Goal: Task Accomplishment & Management: Use online tool/utility

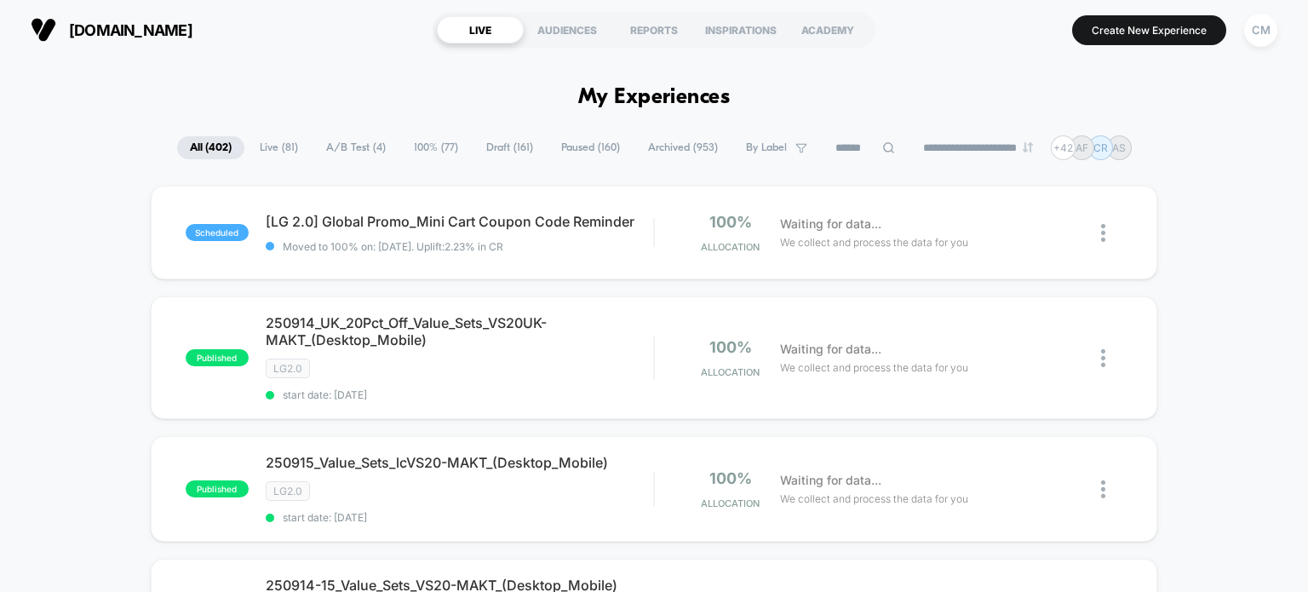
click at [856, 146] on input at bounding box center [864, 148] width 85 height 20
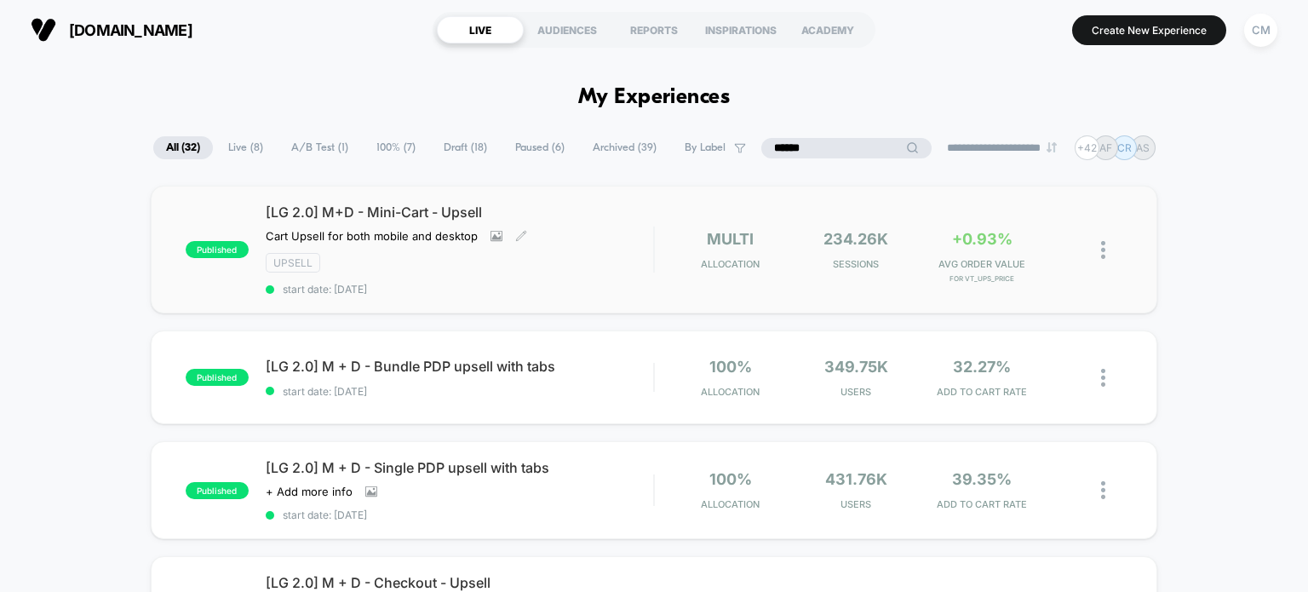
type input "******"
click at [598, 274] on div "[LG 2.0] M+D - Mini-Cart - Upsell Cart Upsell for both mobile and desktop Click…" at bounding box center [460, 249] width 388 height 92
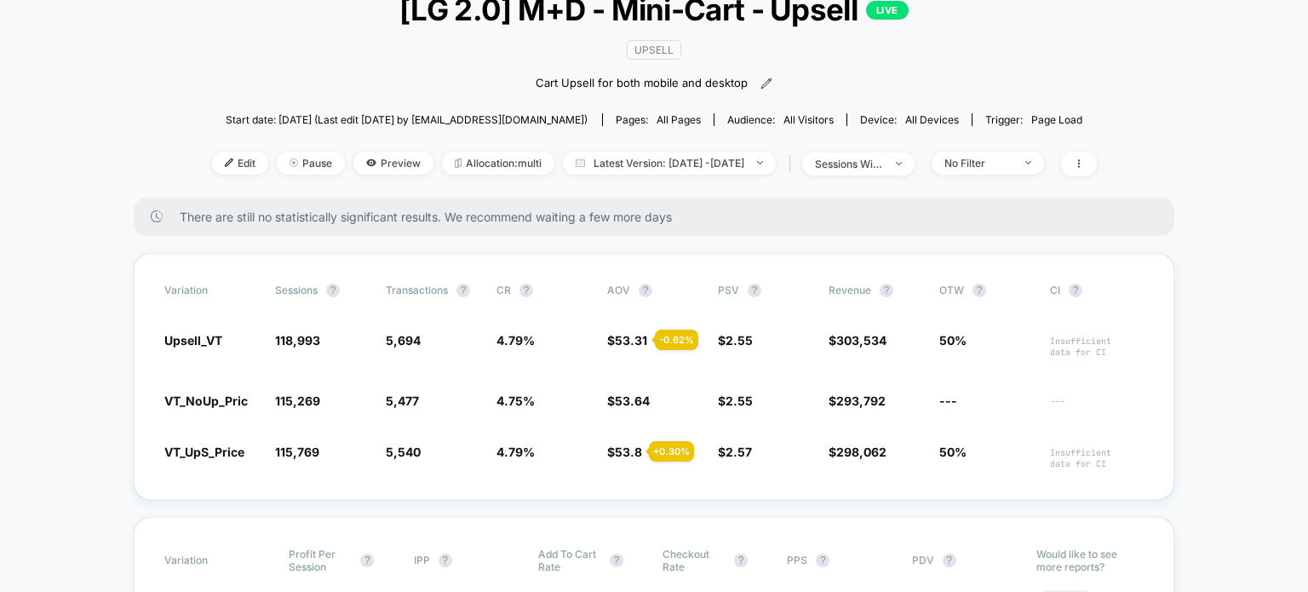
scroll to position [122, 0]
click at [221, 449] on span "VT_UpS_Price" at bounding box center [204, 452] width 80 height 14
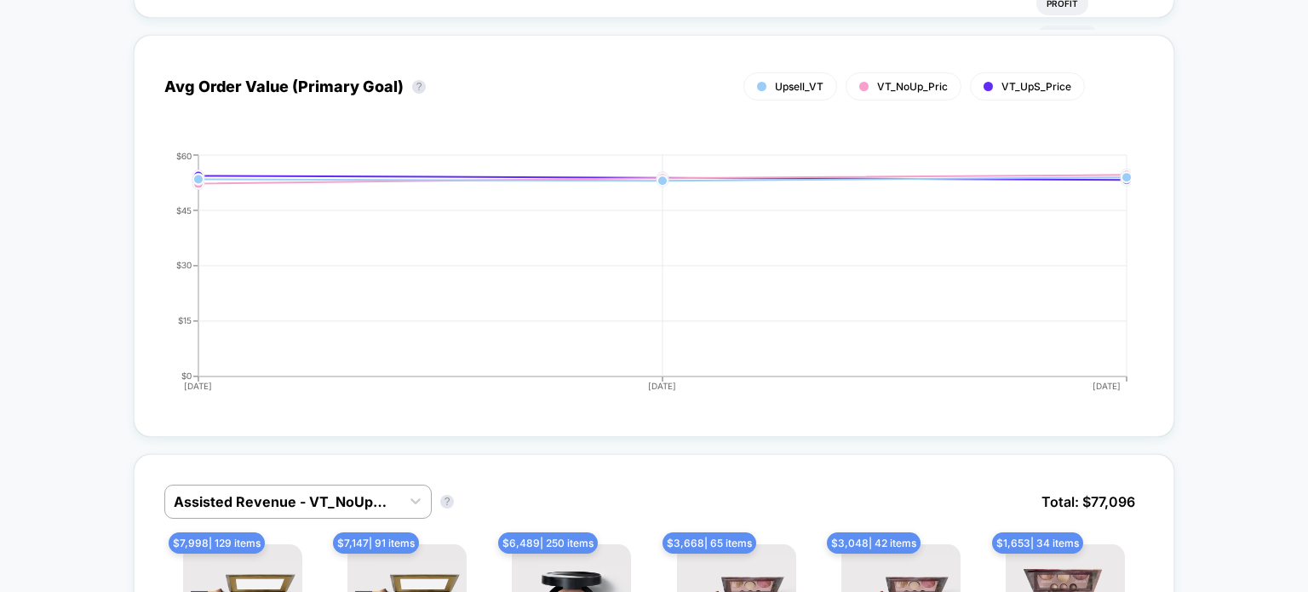
scroll to position [1120, 0]
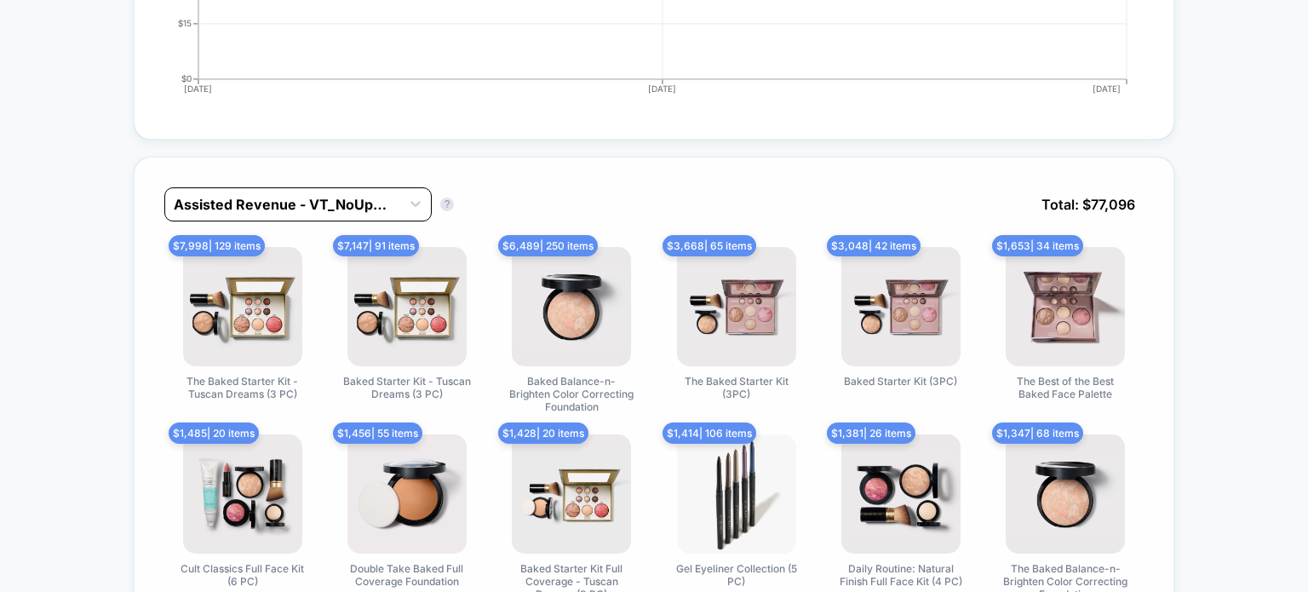
click at [257, 202] on div at bounding box center [283, 204] width 218 height 20
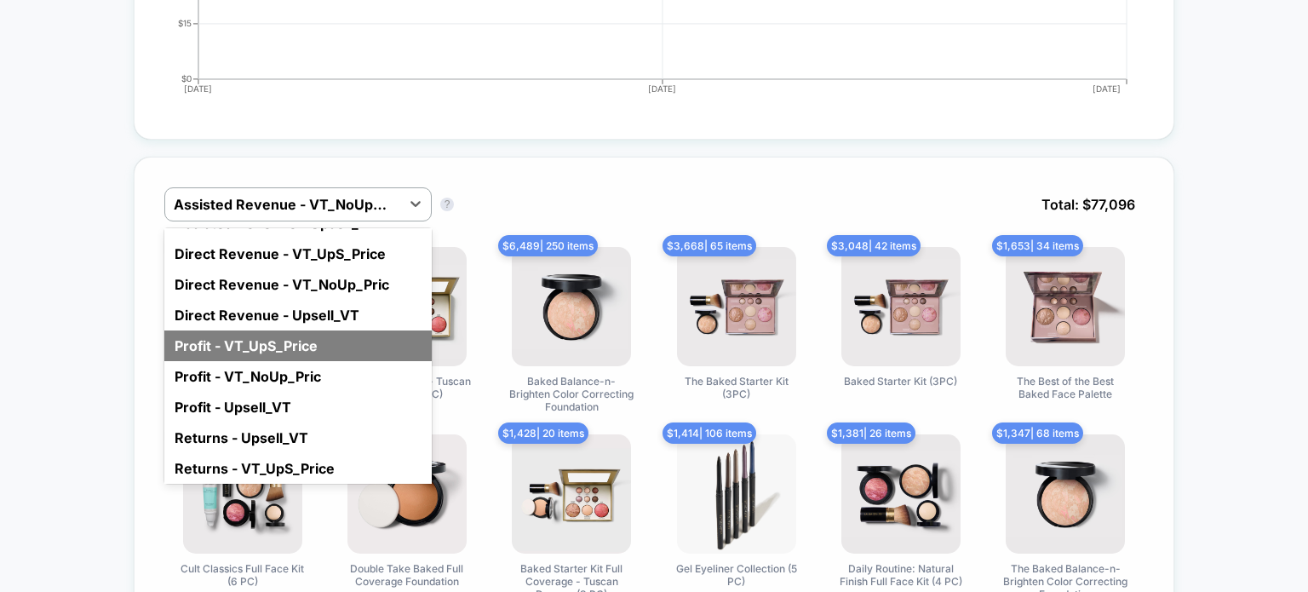
scroll to position [111, 0]
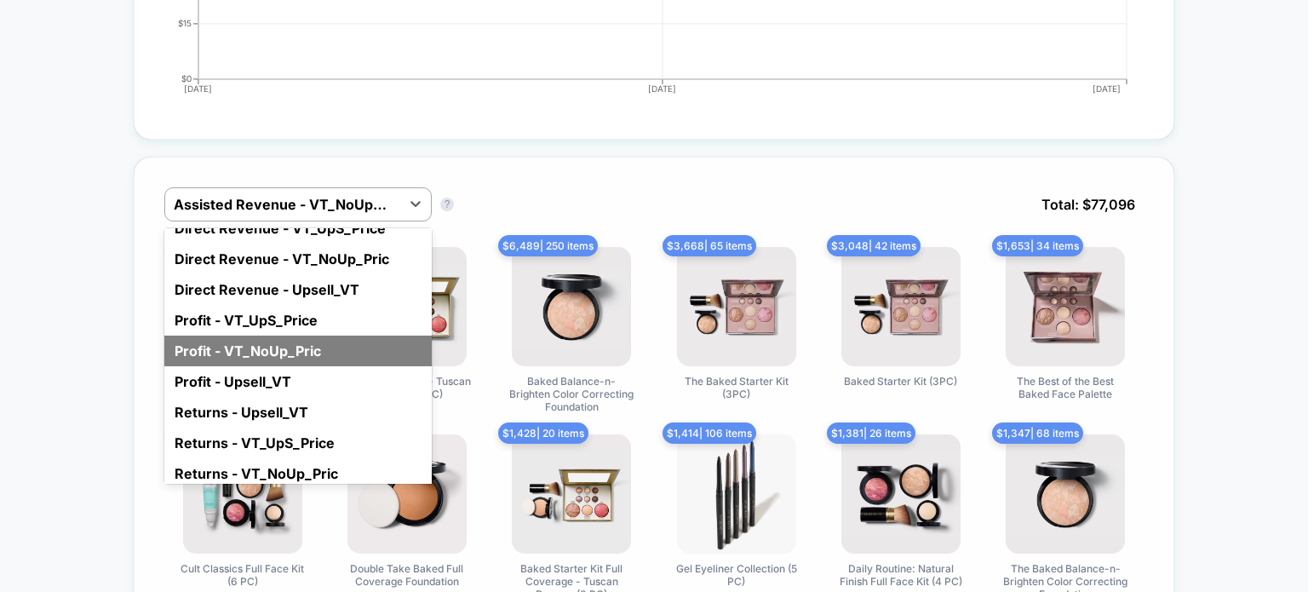
click at [207, 344] on div "Profit - VT_NoUp_Pric" at bounding box center [297, 350] width 267 height 31
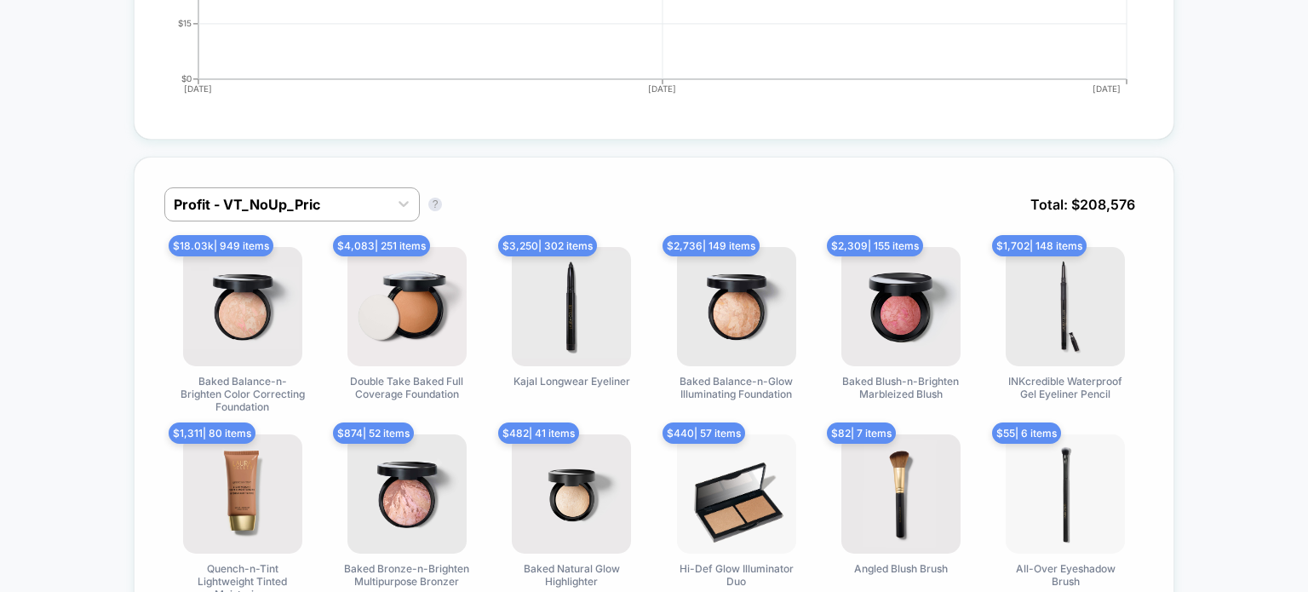
scroll to position [1148, 0]
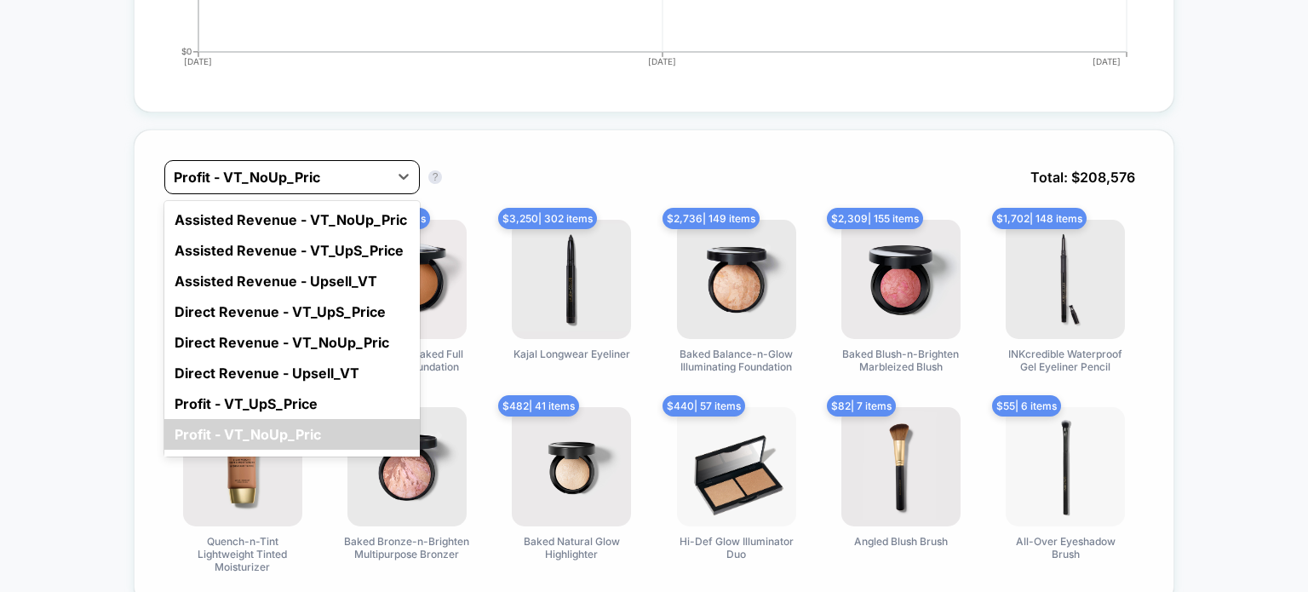
click at [273, 163] on div "Profit - VT_NoUp_Pric" at bounding box center [276, 176] width 223 height 27
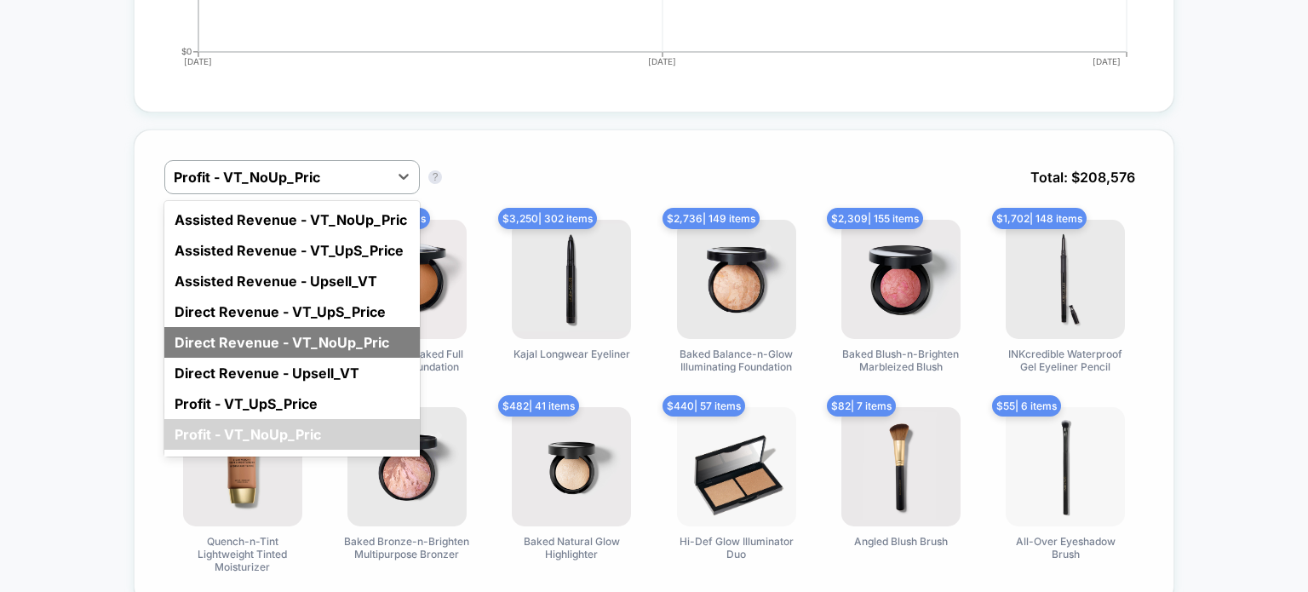
scroll to position [68, 0]
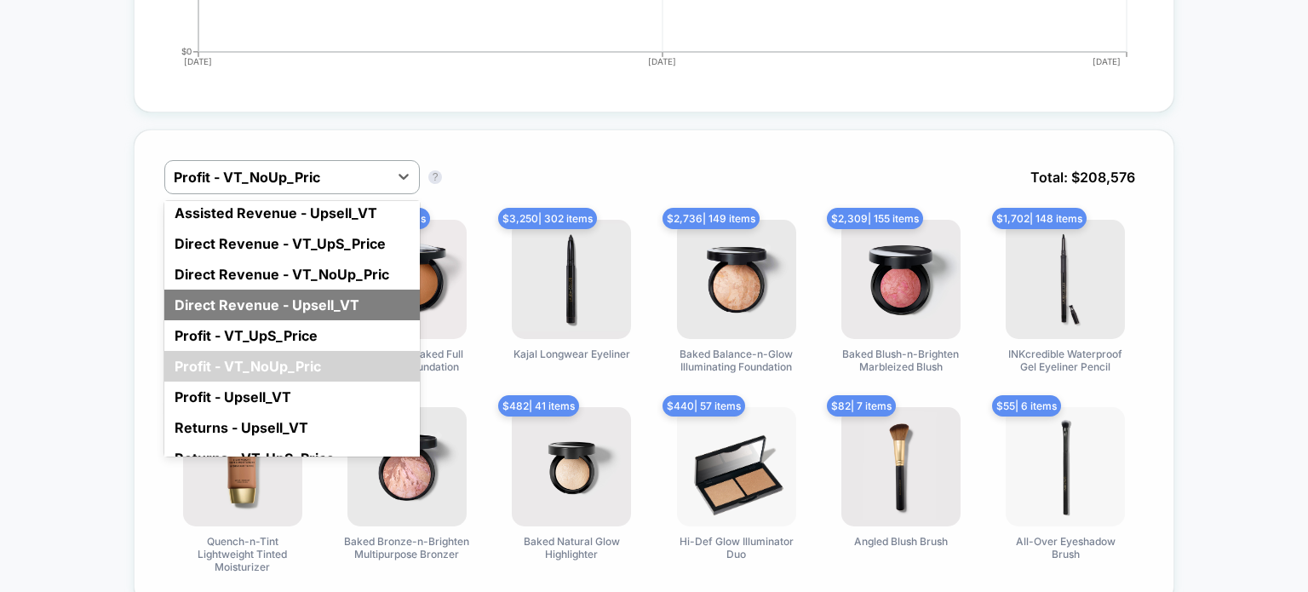
click at [249, 305] on div "Direct Revenue - Upsell_VT" at bounding box center [291, 304] width 255 height 31
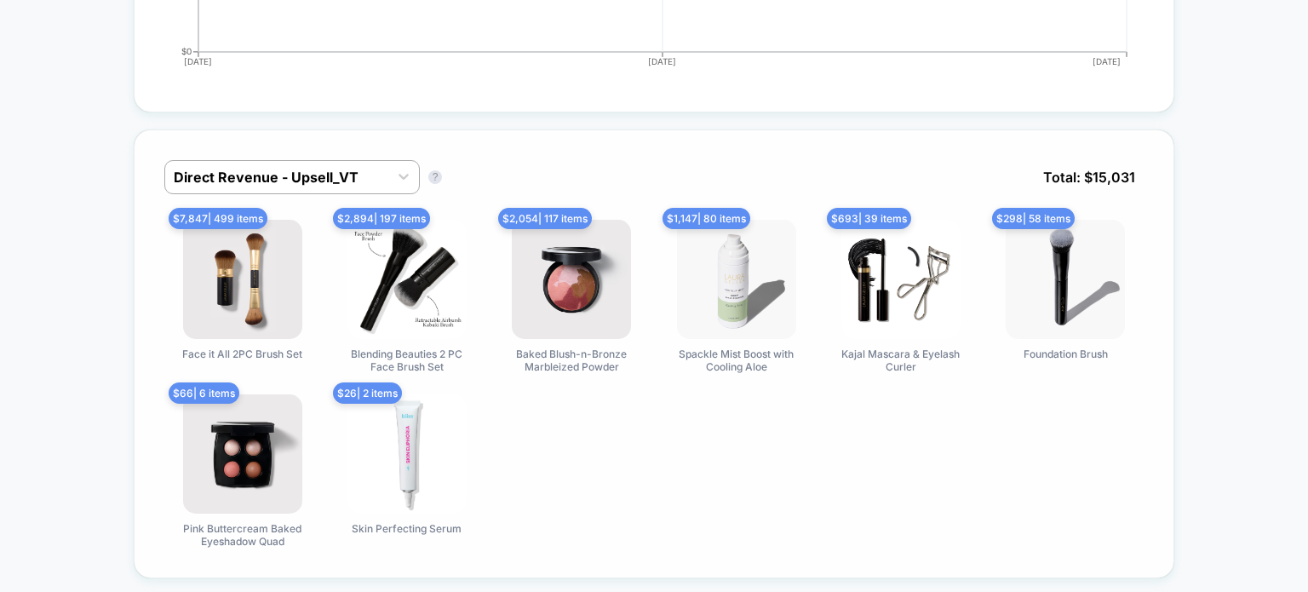
scroll to position [1147, 0]
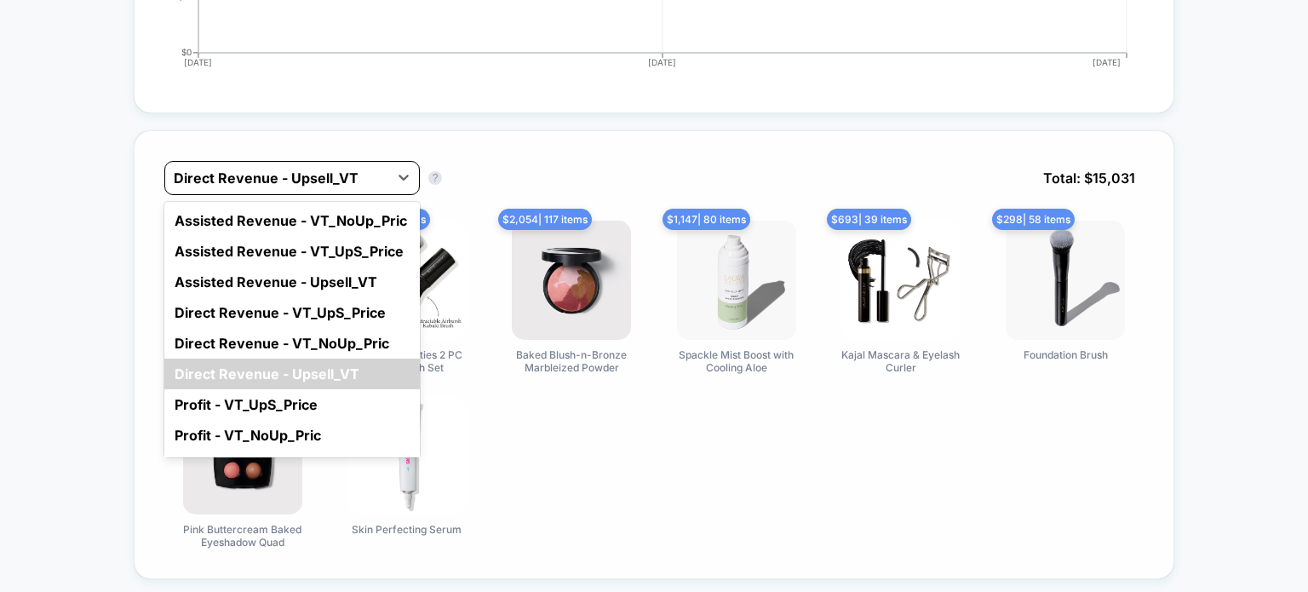
click at [220, 180] on div at bounding box center [277, 178] width 206 height 20
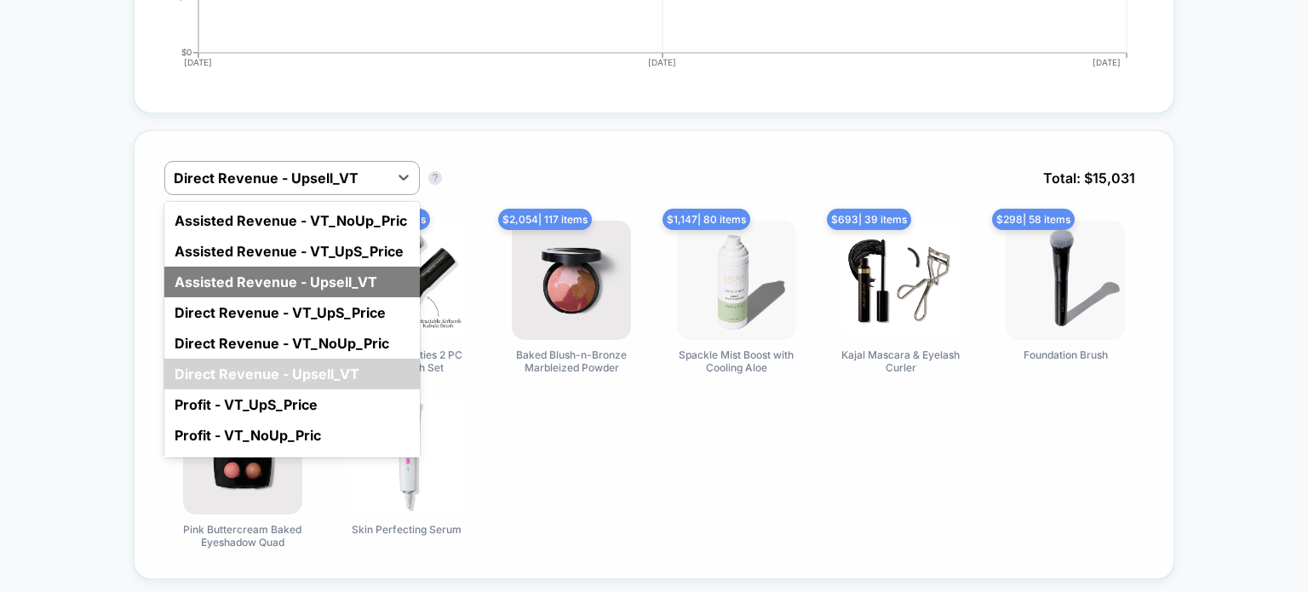
click at [216, 285] on div "Assisted Revenue - Upsell_VT" at bounding box center [291, 281] width 255 height 31
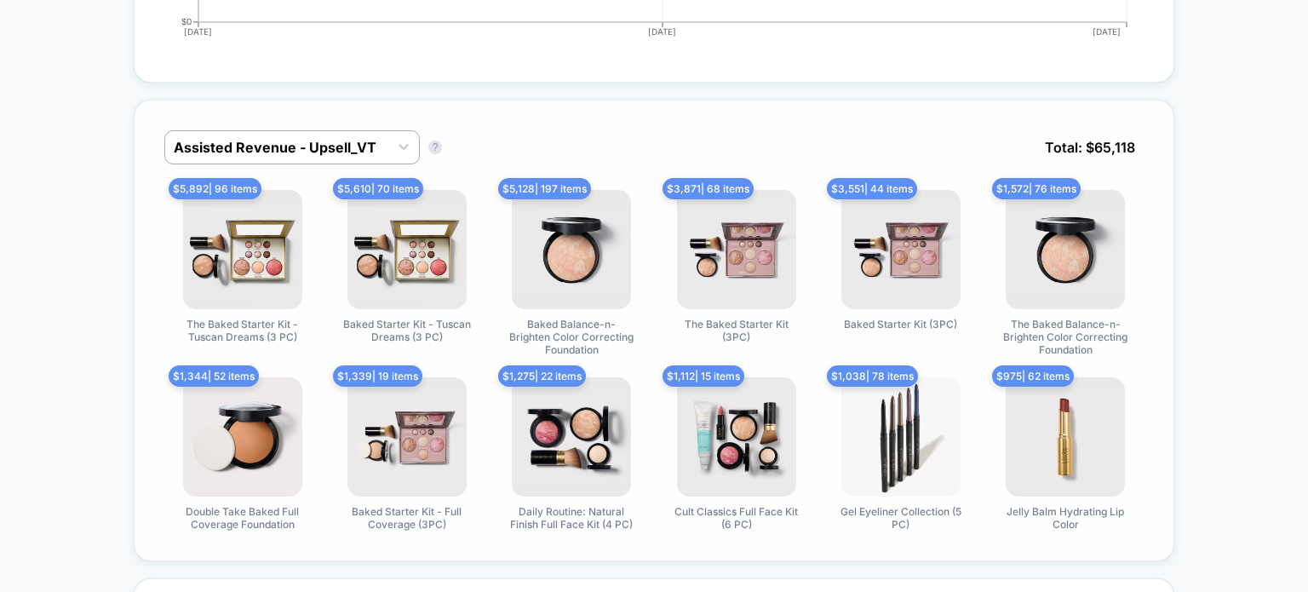
scroll to position [1163, 0]
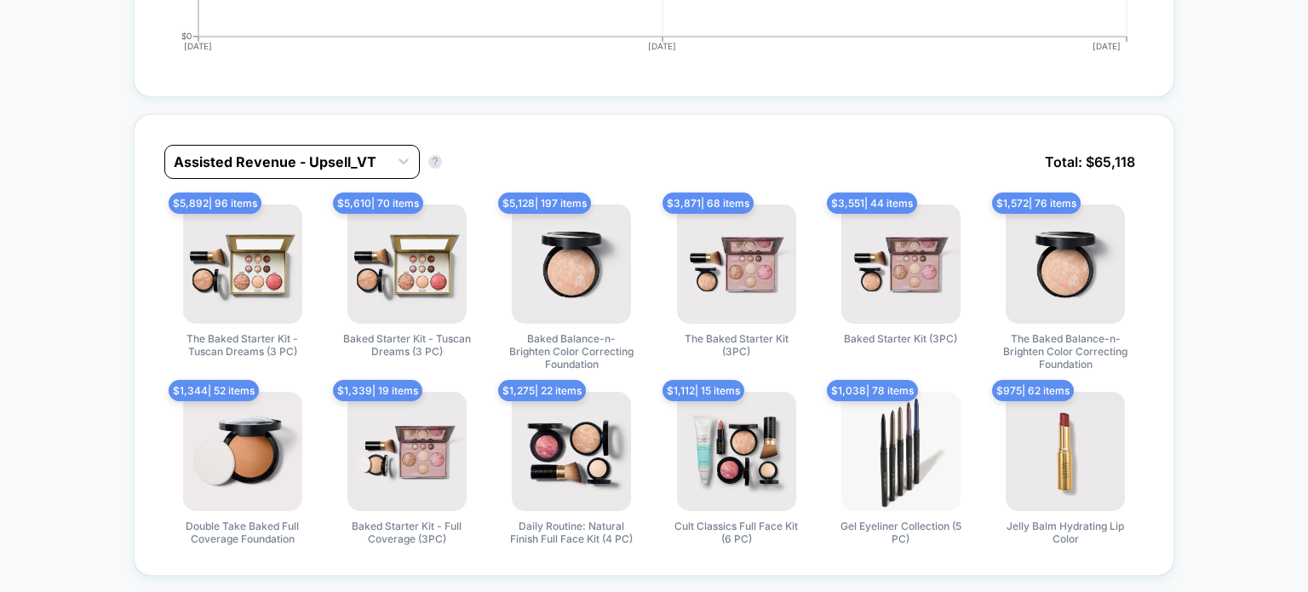
click at [229, 157] on div at bounding box center [277, 162] width 206 height 20
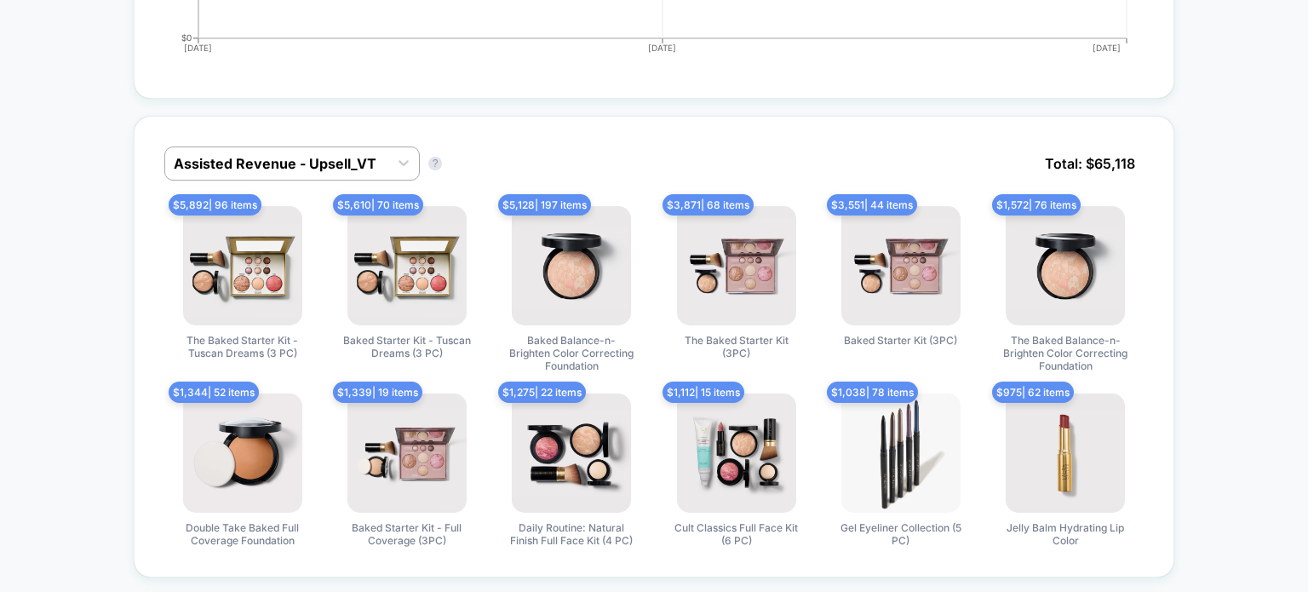
scroll to position [1166, 0]
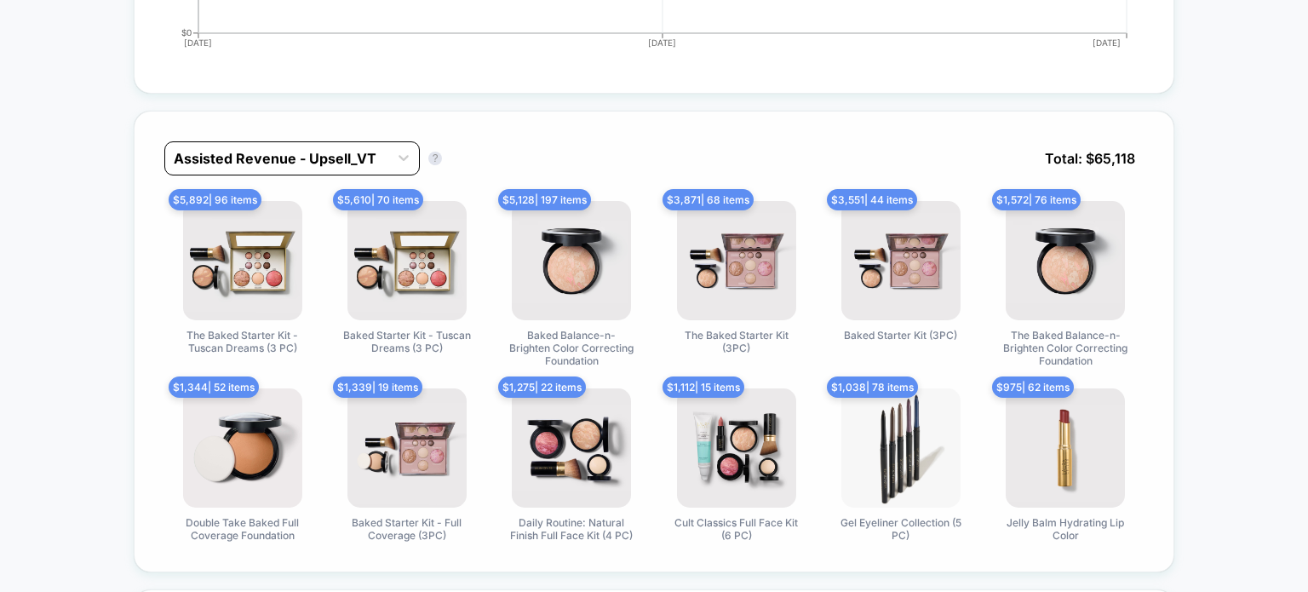
click at [218, 152] on div at bounding box center [277, 158] width 206 height 20
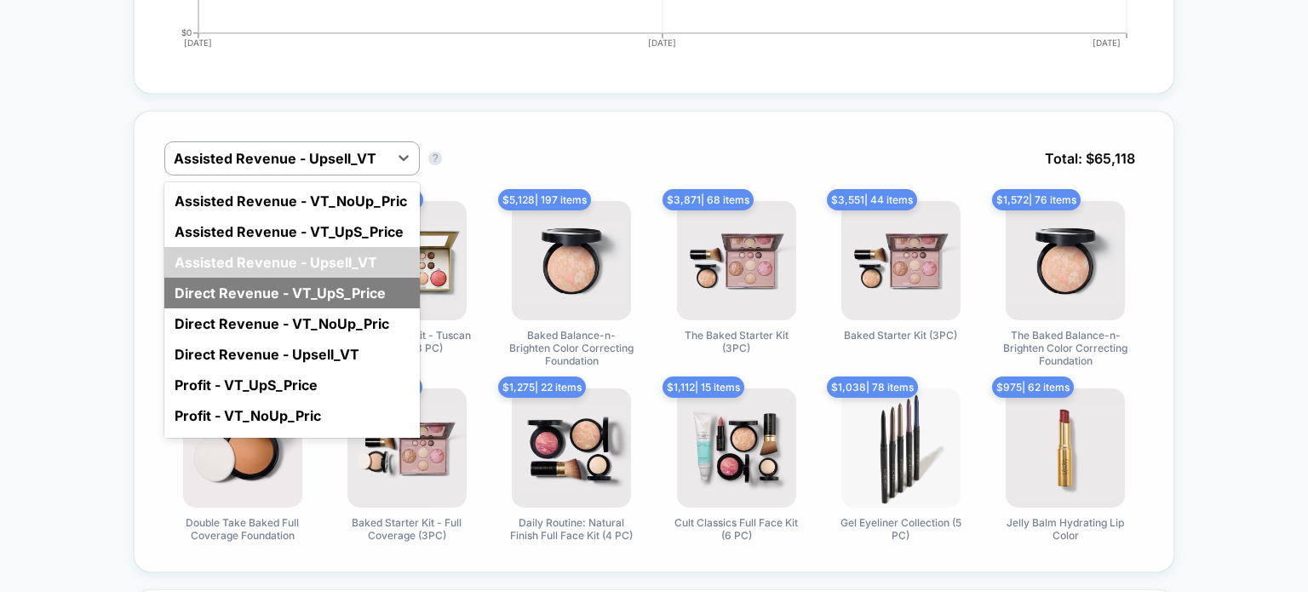
click at [228, 287] on div "Direct Revenue - VT_UpS_Price" at bounding box center [291, 293] width 255 height 31
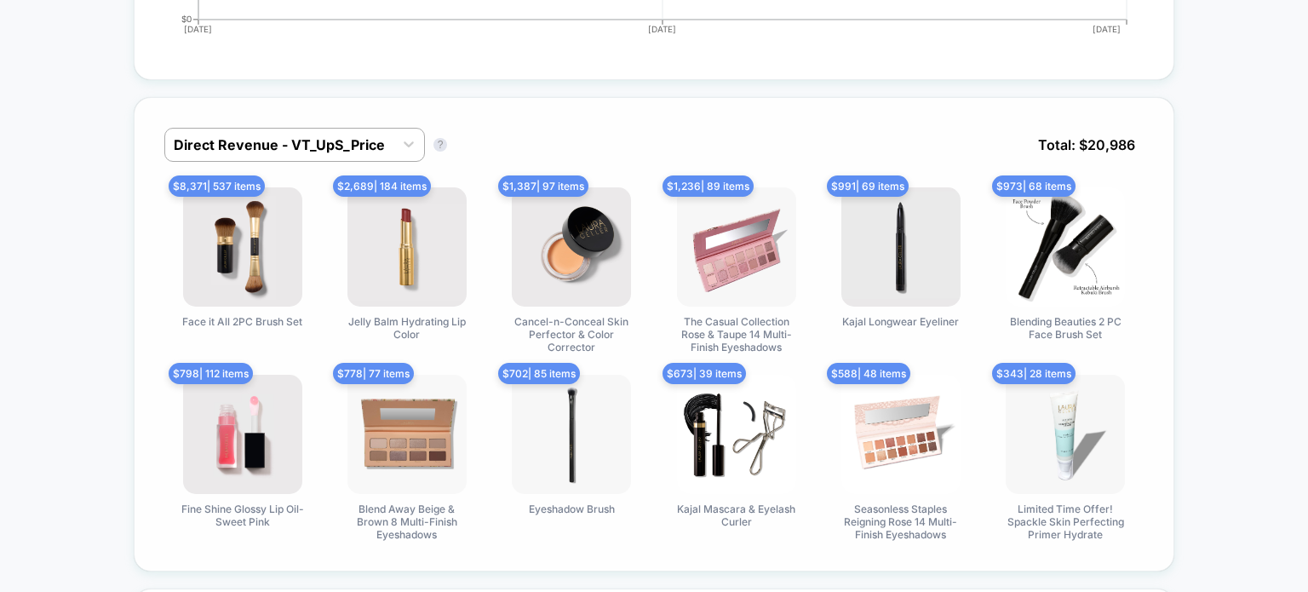
scroll to position [1178, 0]
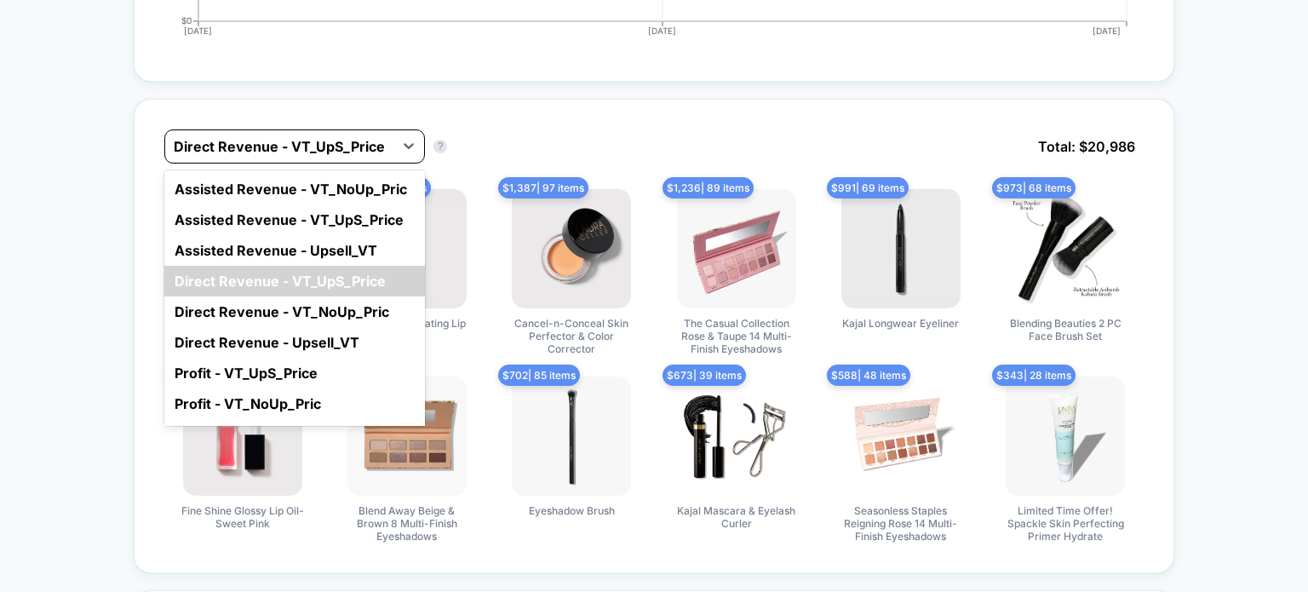
click at [188, 138] on div at bounding box center [279, 146] width 211 height 20
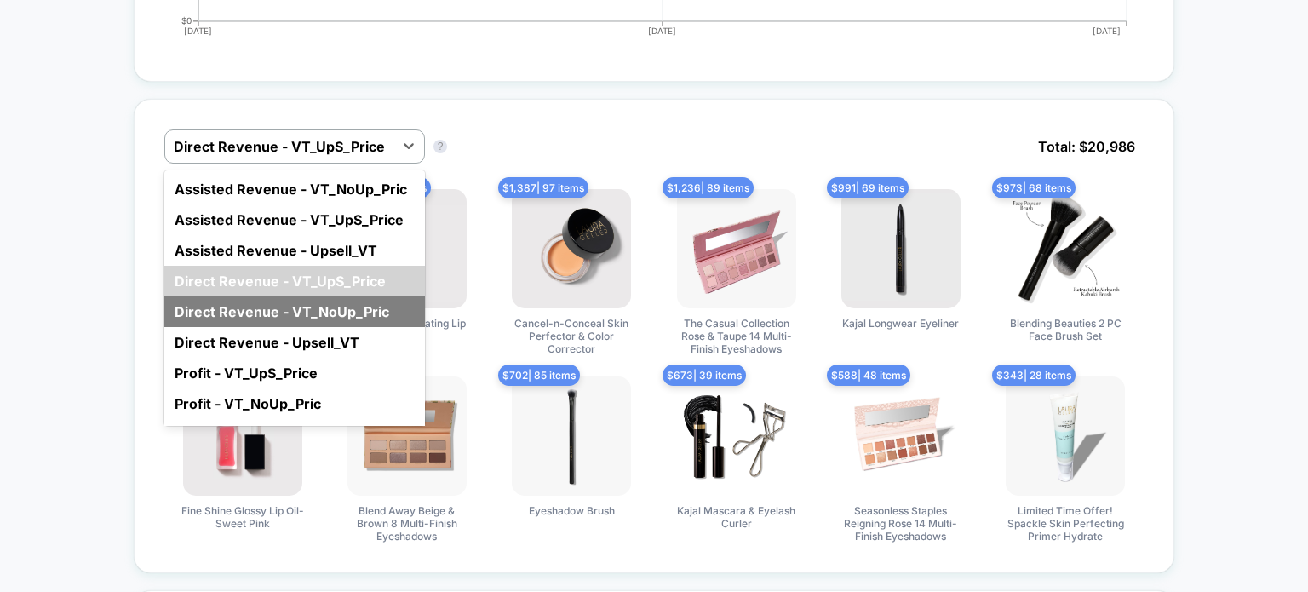
click at [191, 301] on div "Direct Revenue - VT_NoUp_Pric" at bounding box center [294, 311] width 260 height 31
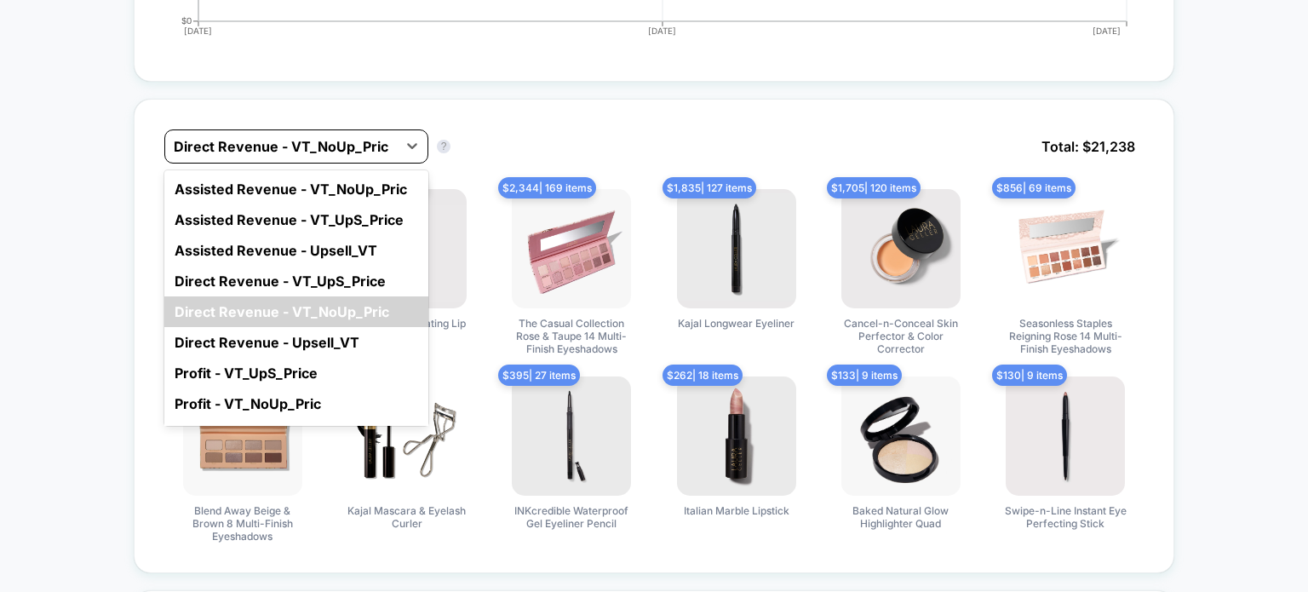
click at [208, 152] on div at bounding box center [281, 146] width 215 height 20
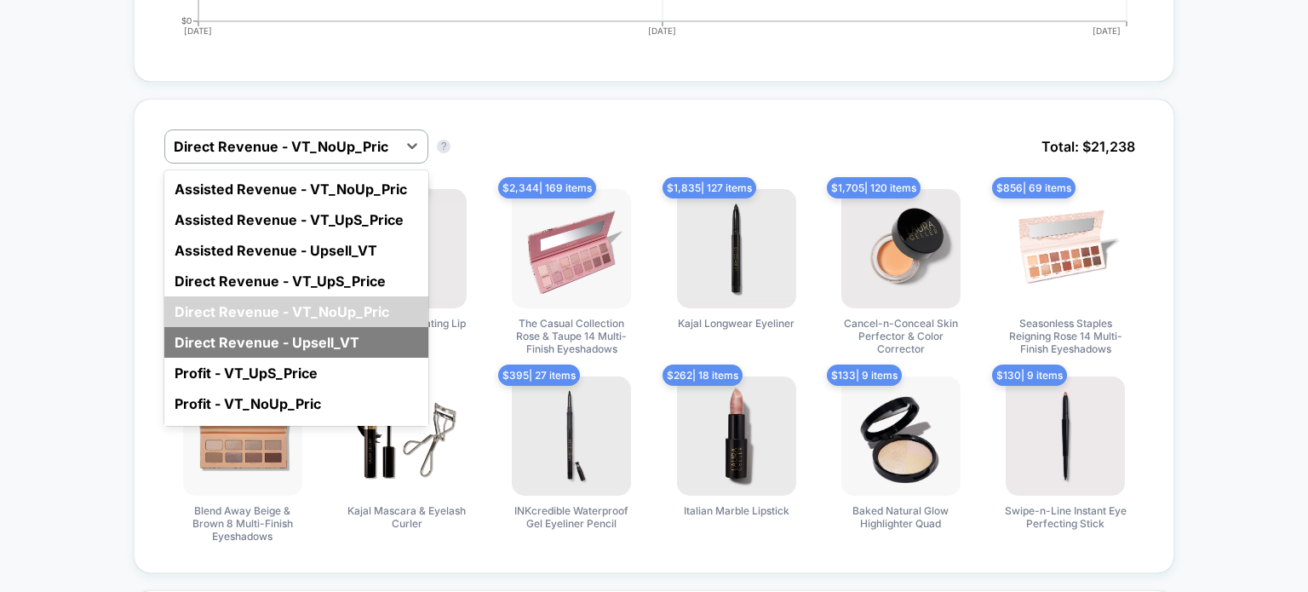
click at [201, 327] on div "Direct Revenue - Upsell_VT" at bounding box center [296, 342] width 264 height 31
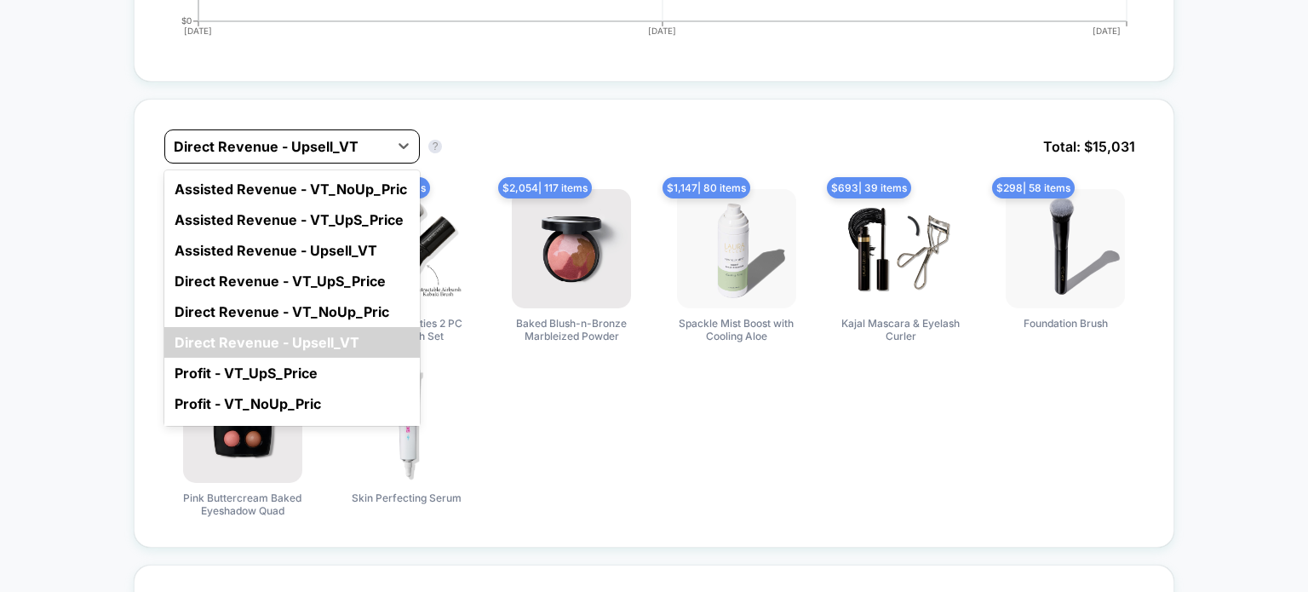
click at [208, 152] on div at bounding box center [277, 146] width 206 height 20
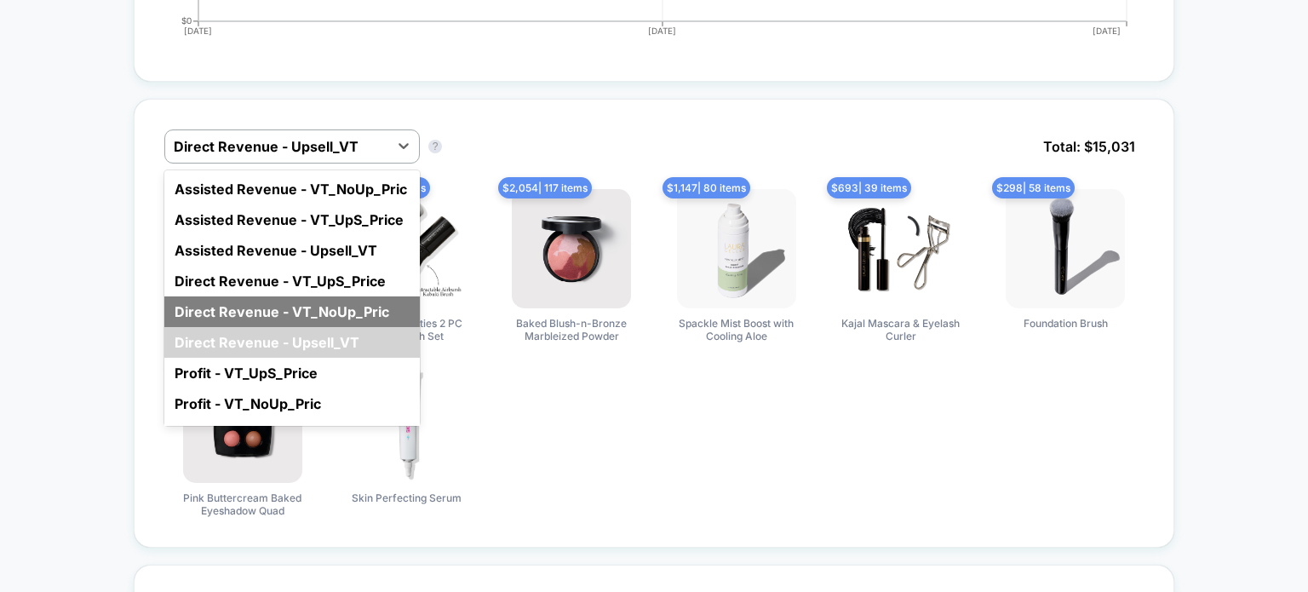
click at [222, 311] on div "Direct Revenue - VT_NoUp_Pric" at bounding box center [291, 311] width 255 height 31
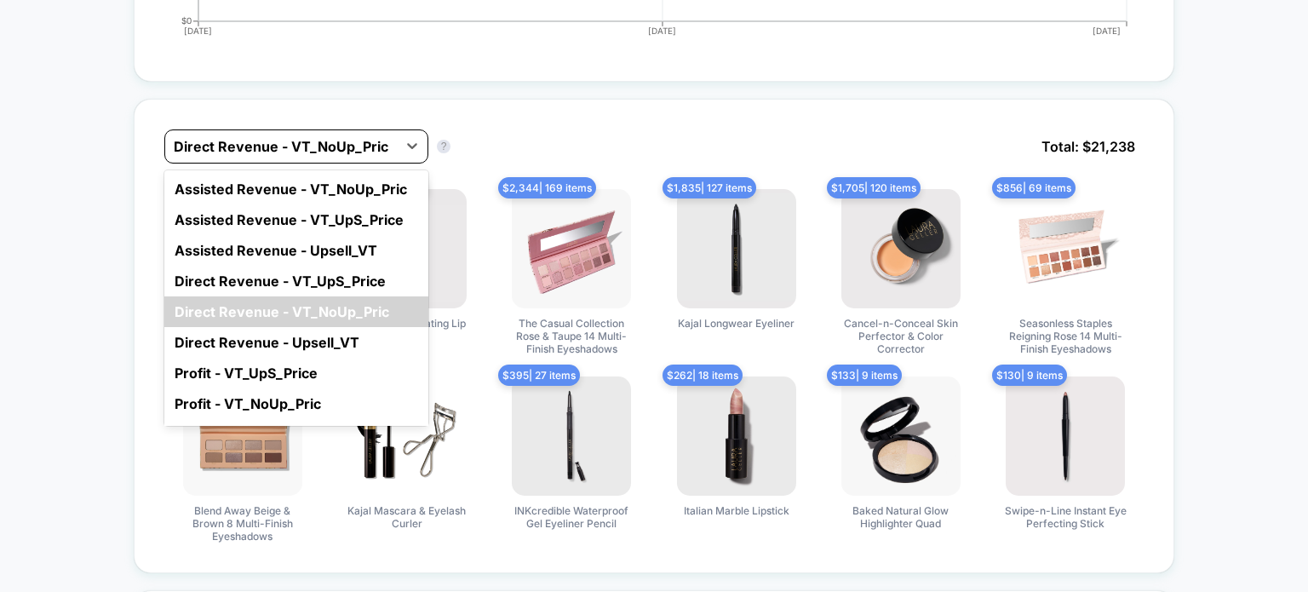
click at [232, 144] on div at bounding box center [281, 146] width 215 height 20
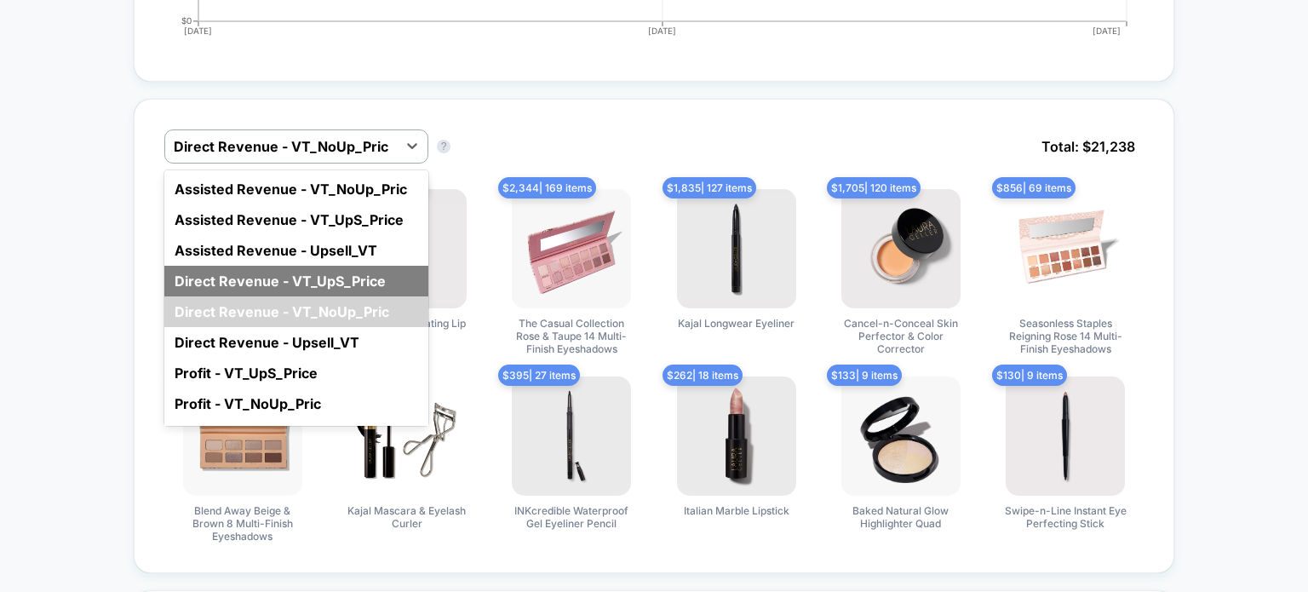
click at [249, 274] on div "Direct Revenue - VT_UpS_Price" at bounding box center [296, 281] width 264 height 31
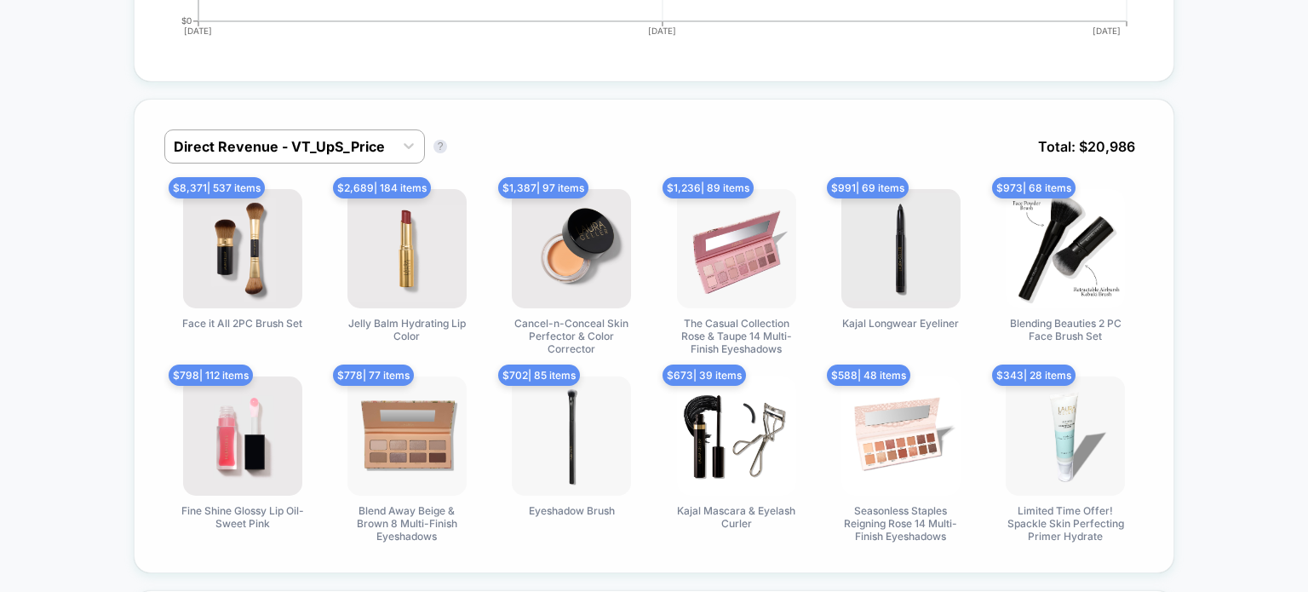
scroll to position [1185, 0]
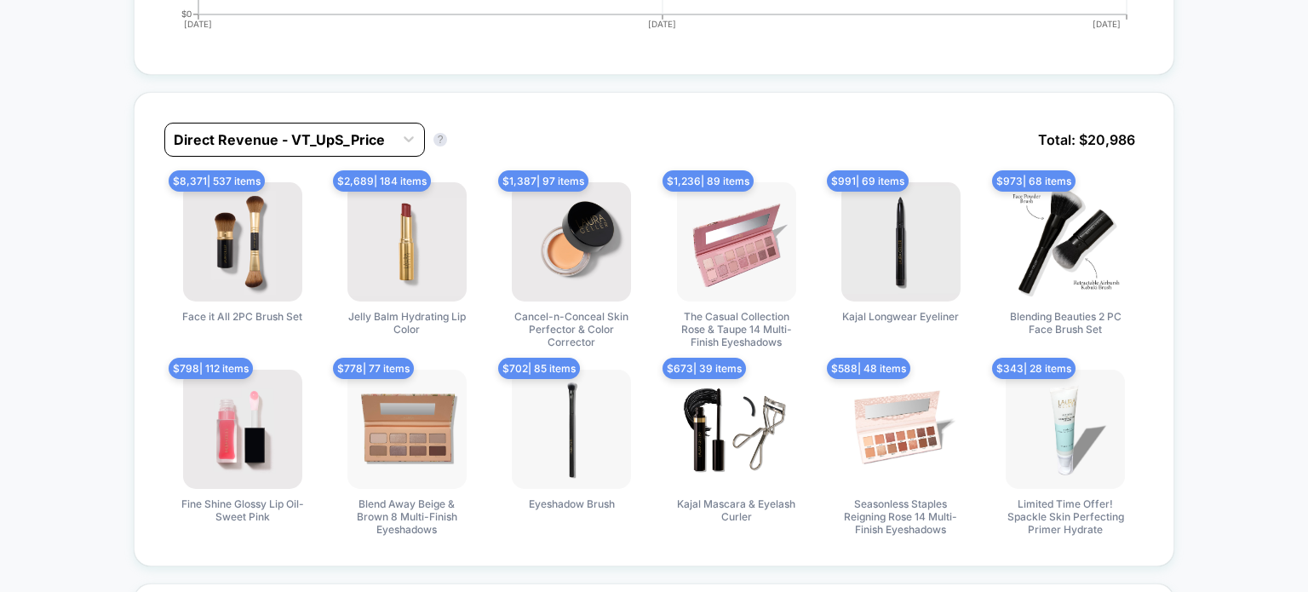
click at [228, 140] on div at bounding box center [279, 139] width 211 height 20
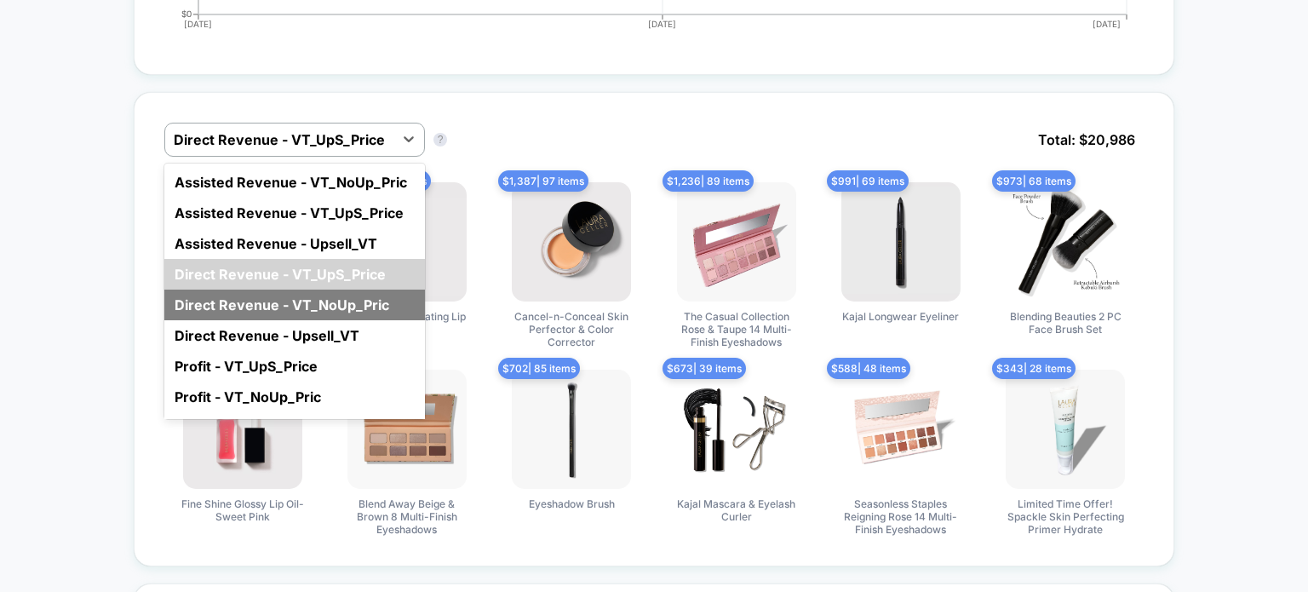
click at [216, 295] on div "Direct Revenue - VT_NoUp_Pric" at bounding box center [294, 304] width 260 height 31
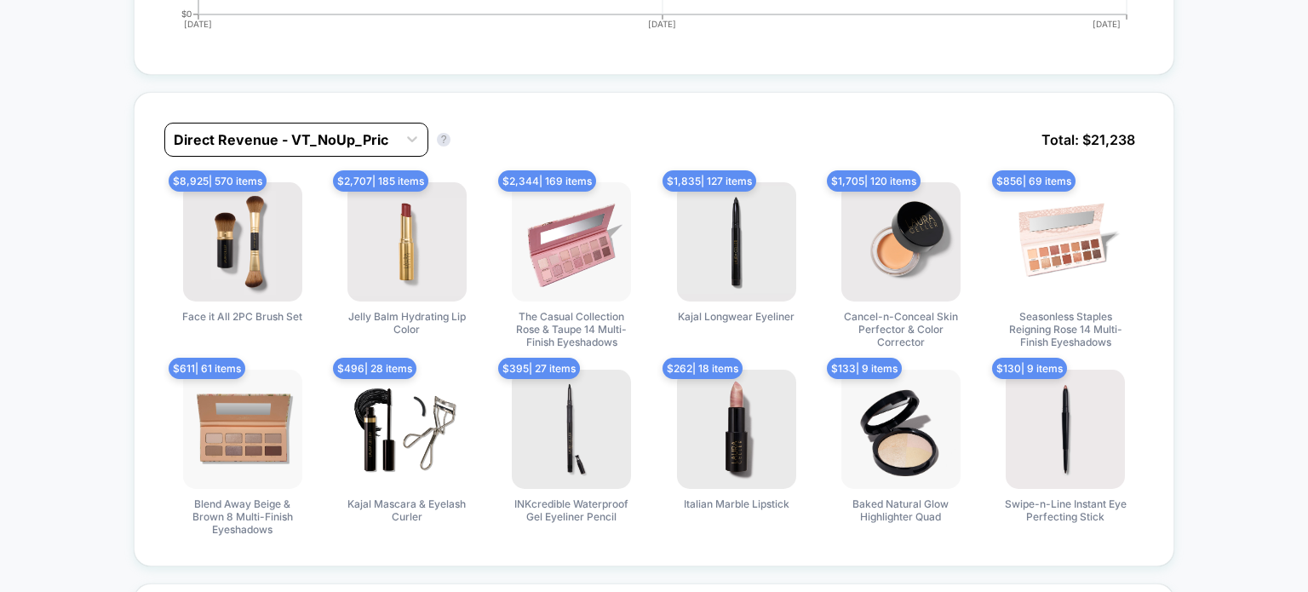
click at [213, 147] on div "Direct Revenue - VT_NoUp_Pric" at bounding box center [281, 139] width 232 height 27
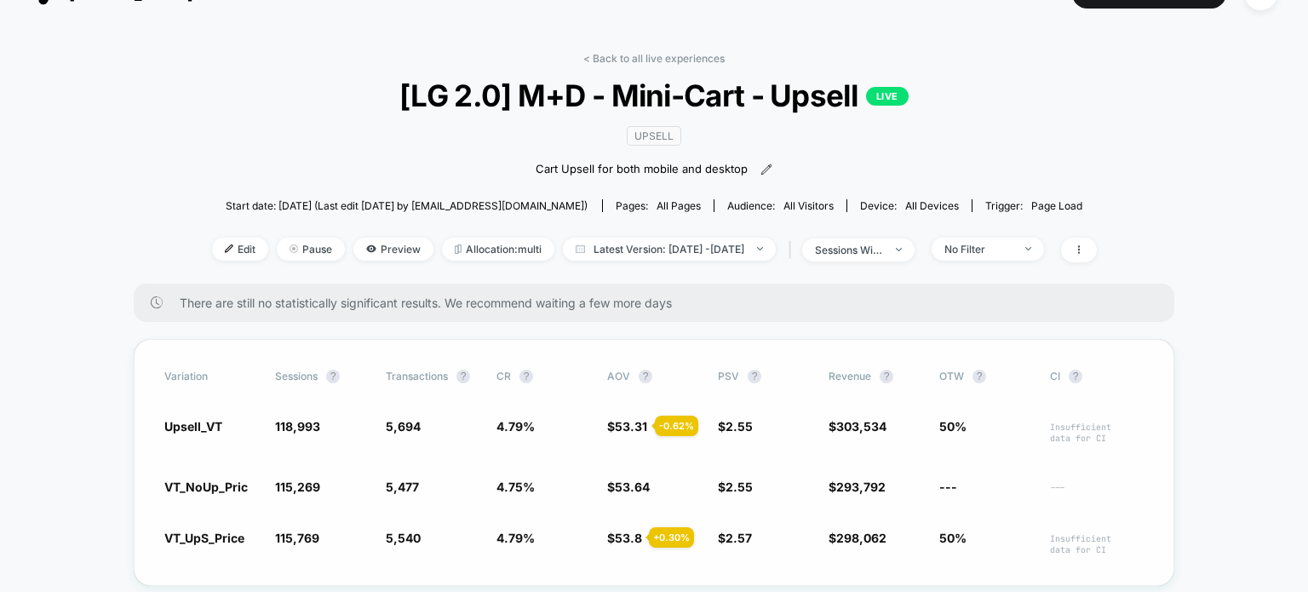
scroll to position [85, 0]
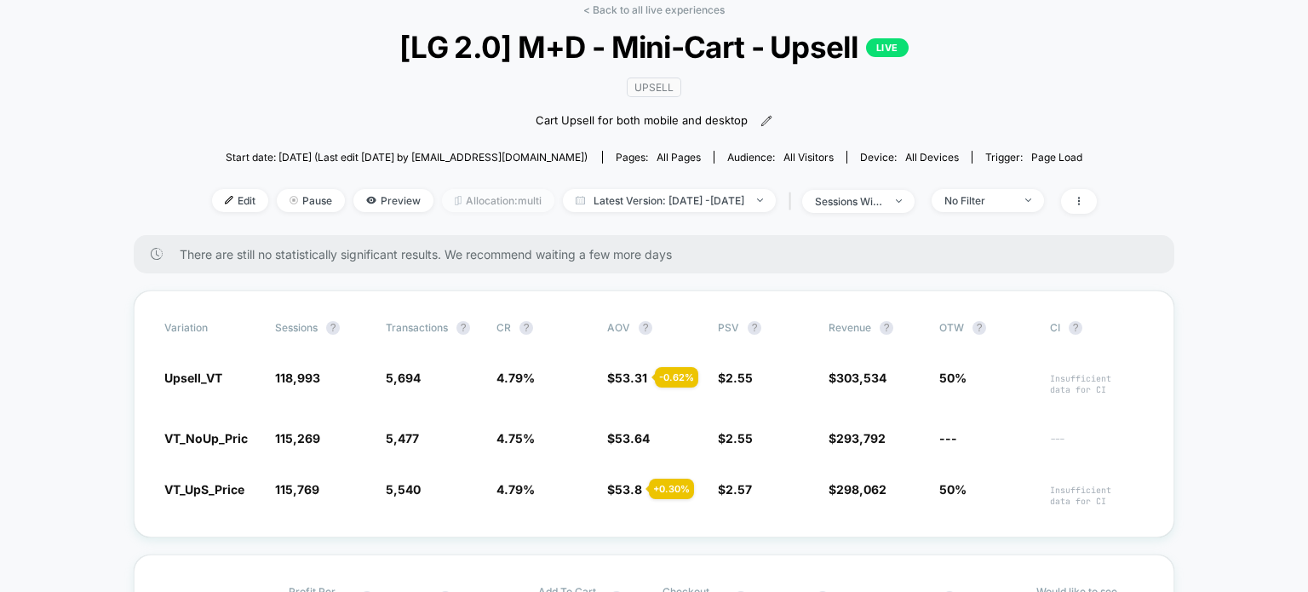
click at [483, 208] on span "Allocation: multi" at bounding box center [498, 200] width 112 height 23
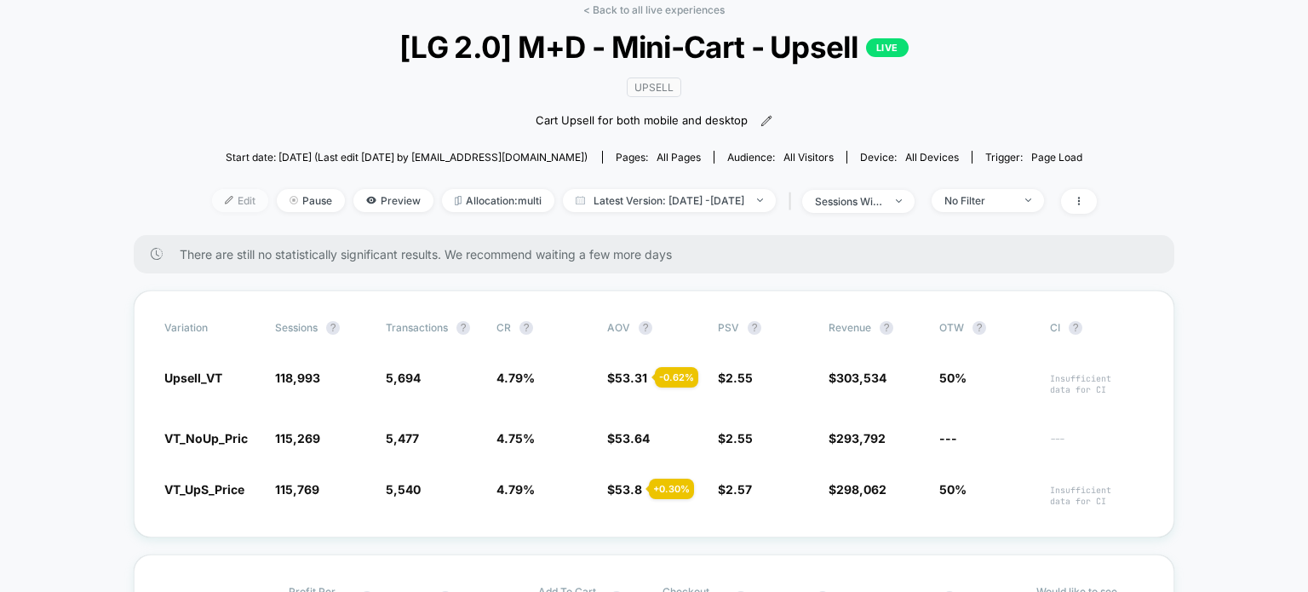
click at [212, 203] on span "Edit" at bounding box center [240, 200] width 56 height 23
